Goal: Check status: Check status

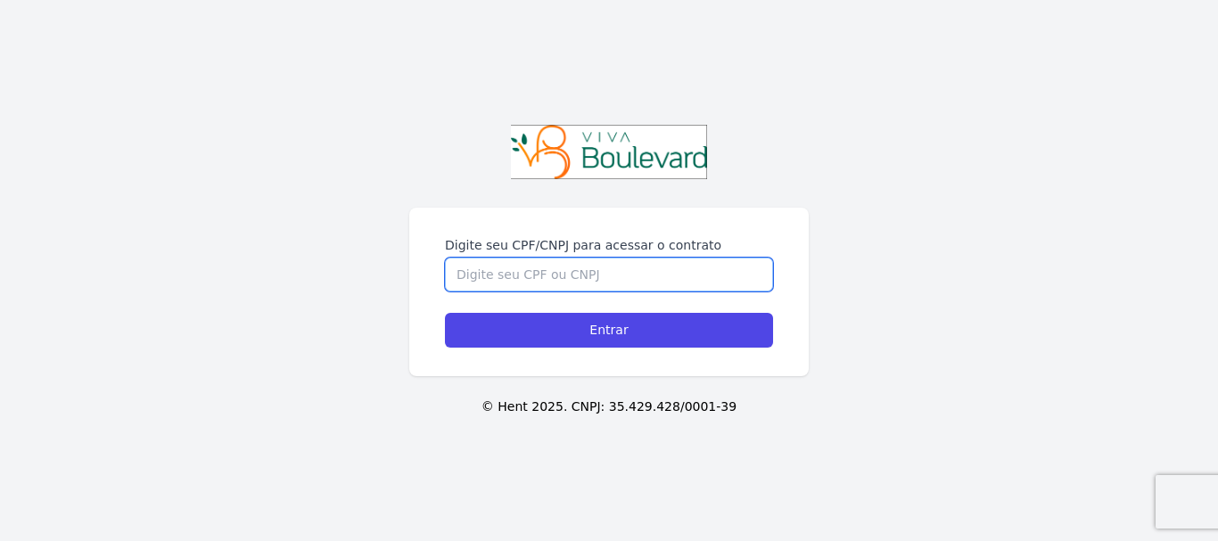
click at [493, 278] on input "Digite seu CPF/CNPJ para acessar o contrato" at bounding box center [609, 275] width 328 height 34
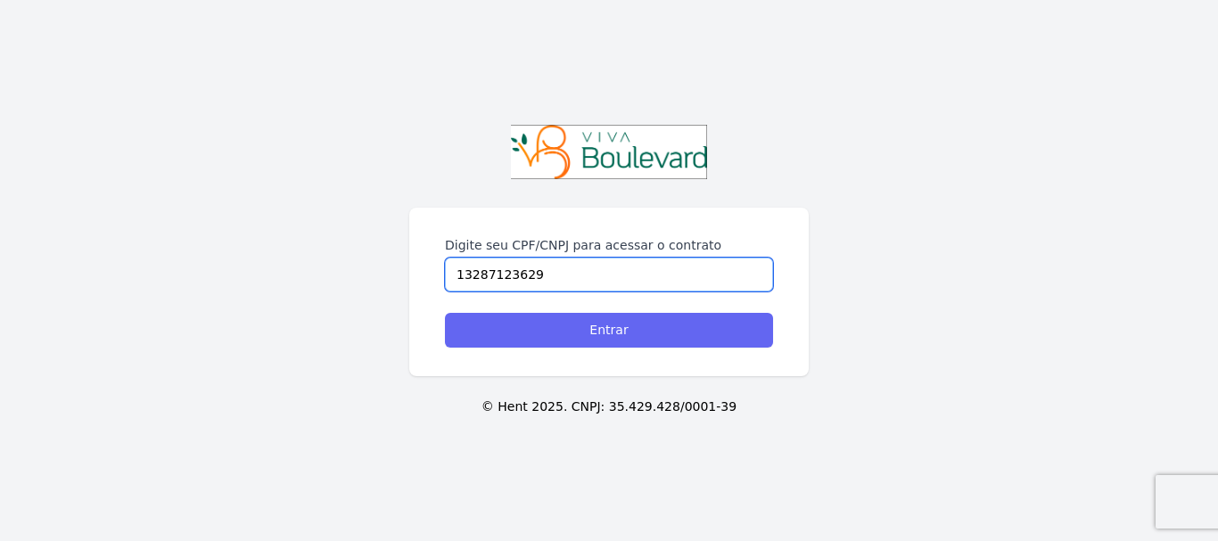
type input "13287123629"
click at [641, 331] on input "Entrar" at bounding box center [609, 330] width 328 height 35
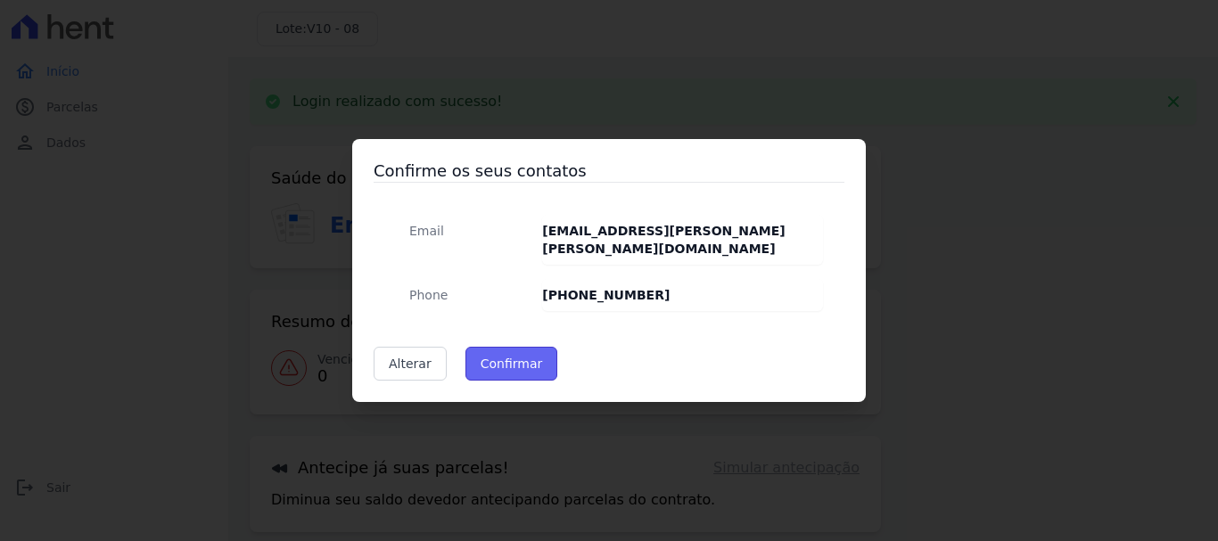
click at [491, 354] on button "Confirmar" at bounding box center [511, 364] width 93 height 34
type input "Contatos confirmados com sucesso."
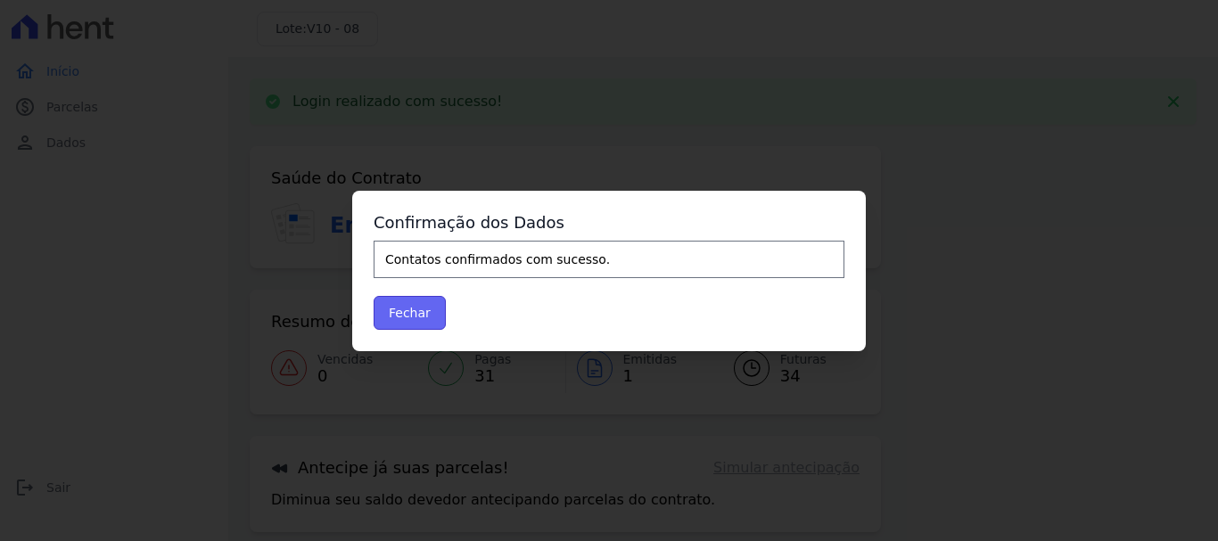
click at [395, 323] on button "Fechar" at bounding box center [410, 313] width 72 height 34
